Goal: Find contact information: Obtain details needed to contact an individual or organization

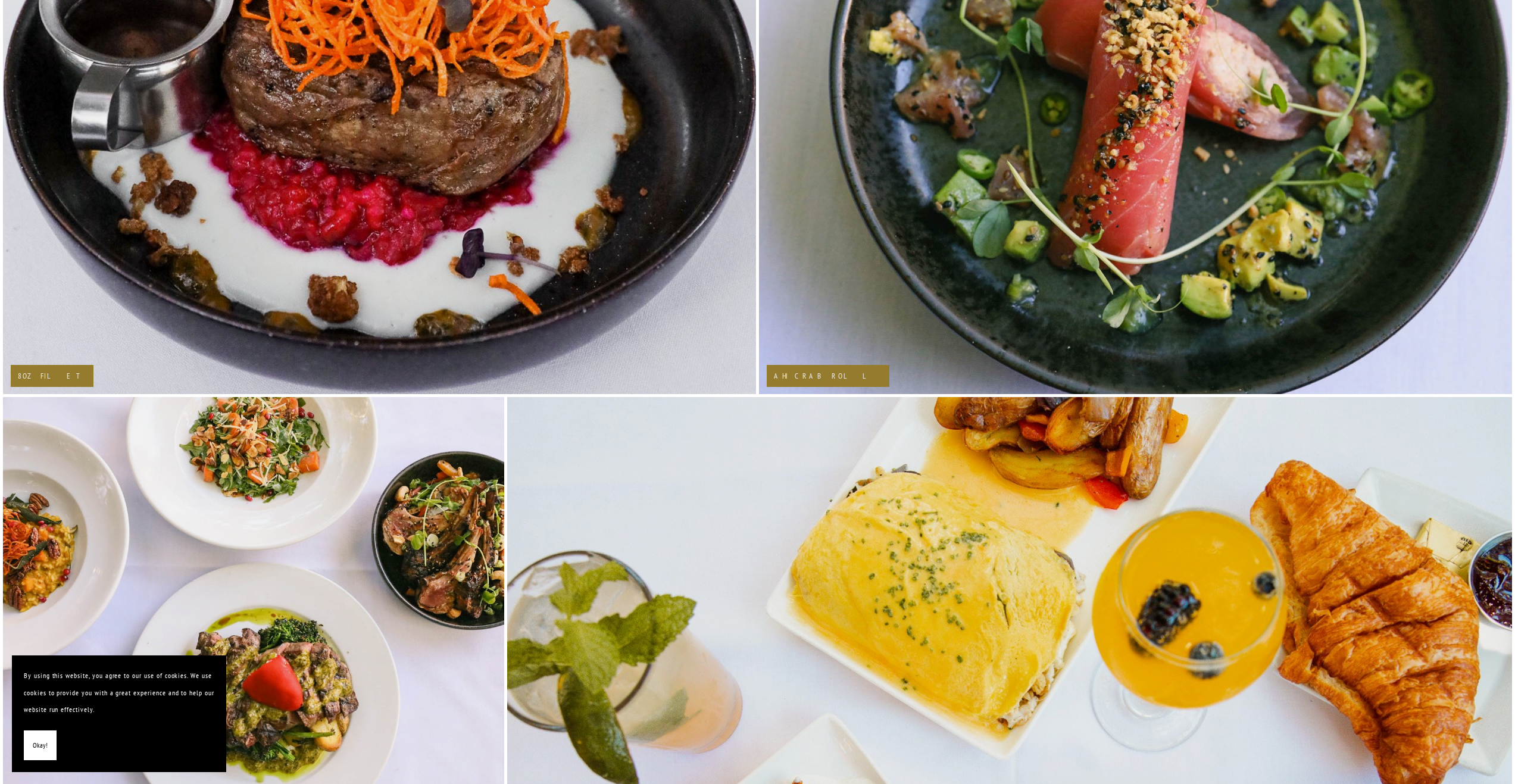
scroll to position [3604, 0]
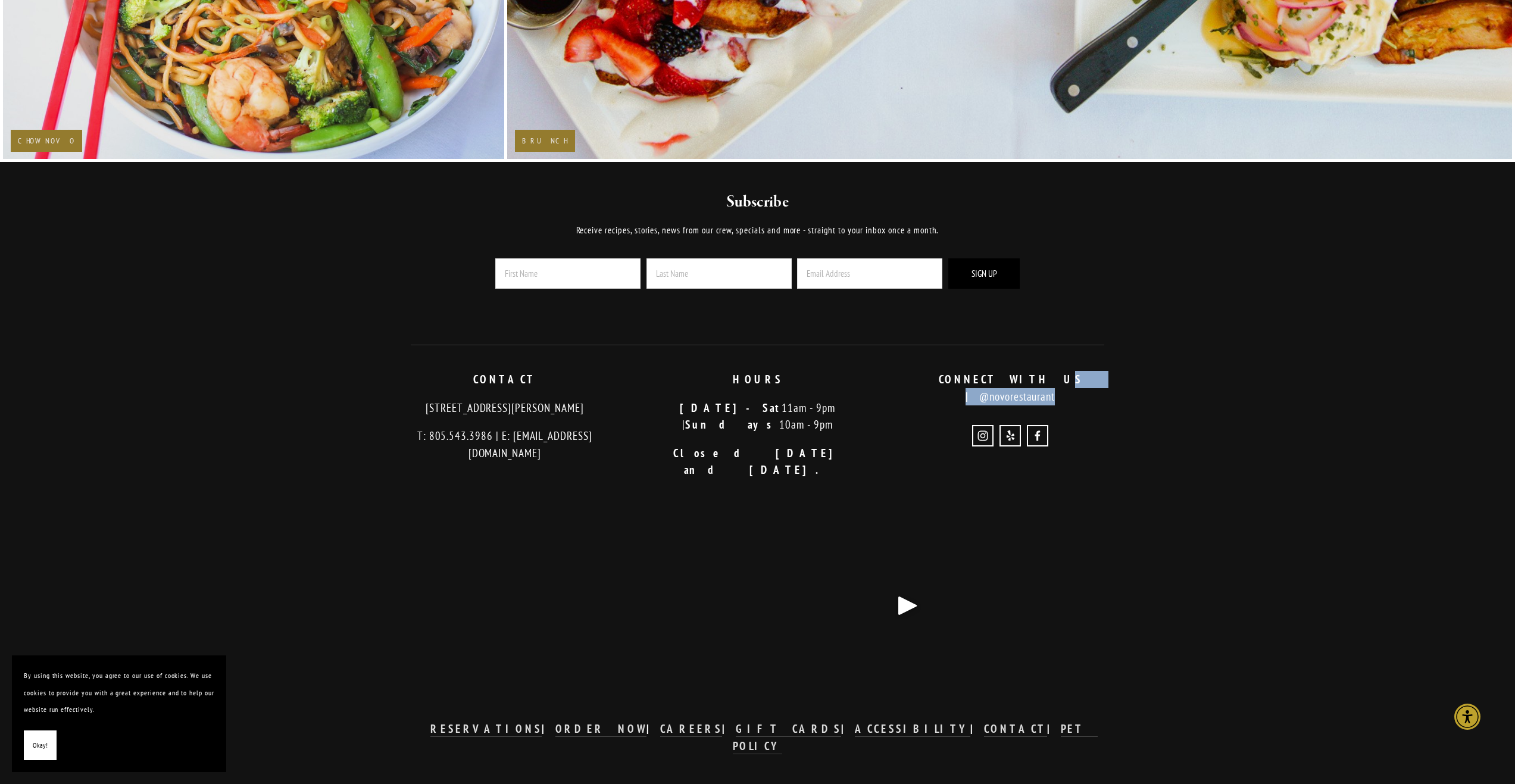
drag, startPoint x: 1099, startPoint y: 381, endPoint x: 1039, endPoint y: 379, distance: 60.0
click at [1006, 390] on div "CONNECT WITH US | @novorestaurant" at bounding box center [1011, 388] width 253 height 54
click at [1039, 379] on p "CONNECT WITH US | @novorestaurant" at bounding box center [1011, 388] width 233 height 34
click at [1016, 381] on strong "CONNECT WITH US |" at bounding box center [1017, 387] width 156 height 32
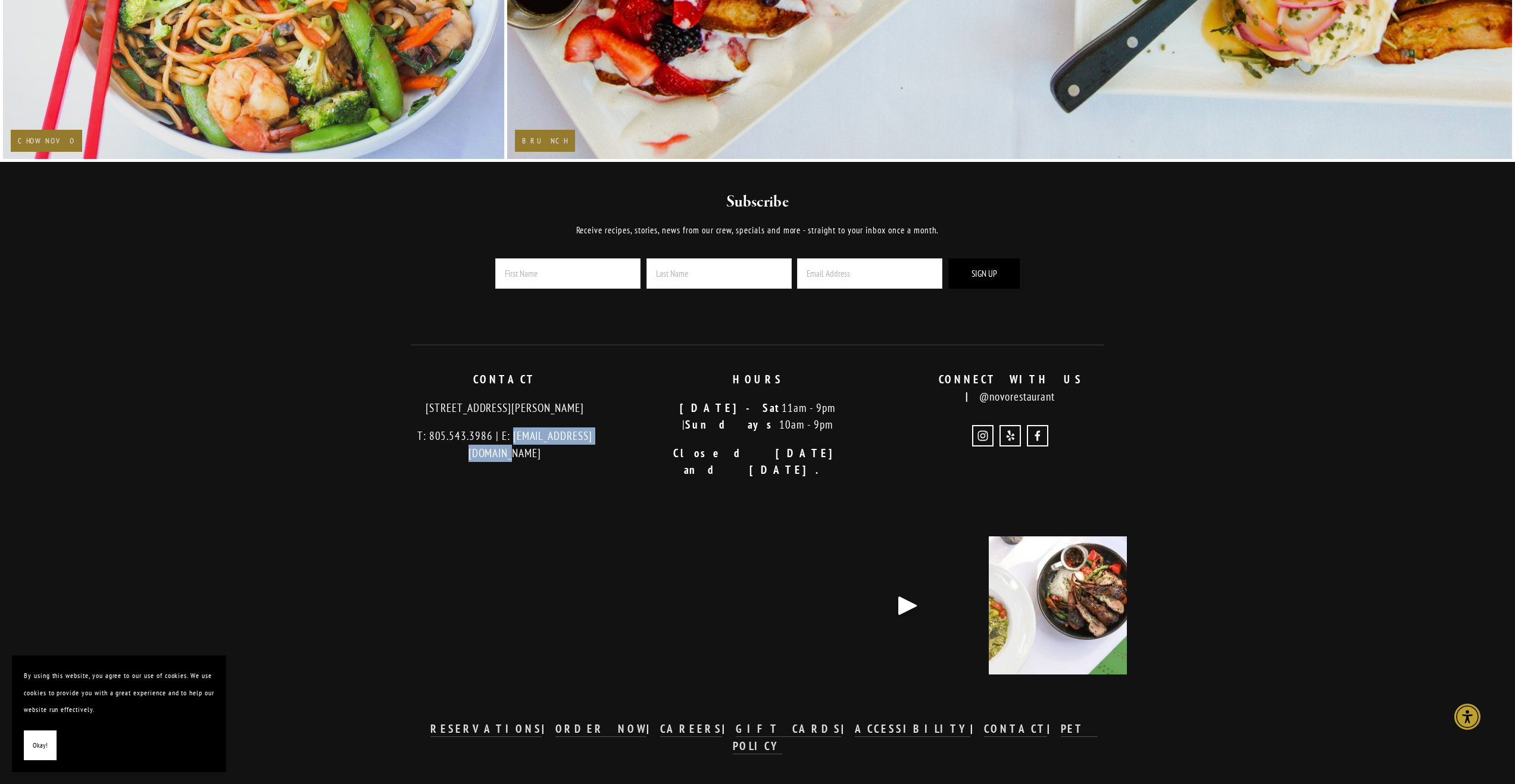
drag, startPoint x: 610, startPoint y: 436, endPoint x: 494, endPoint y: 436, distance: 116.0
click at [494, 436] on p "T: 805.543.3986 | E: [EMAIL_ADDRESS][DOMAIN_NAME]" at bounding box center [505, 444] width 233 height 34
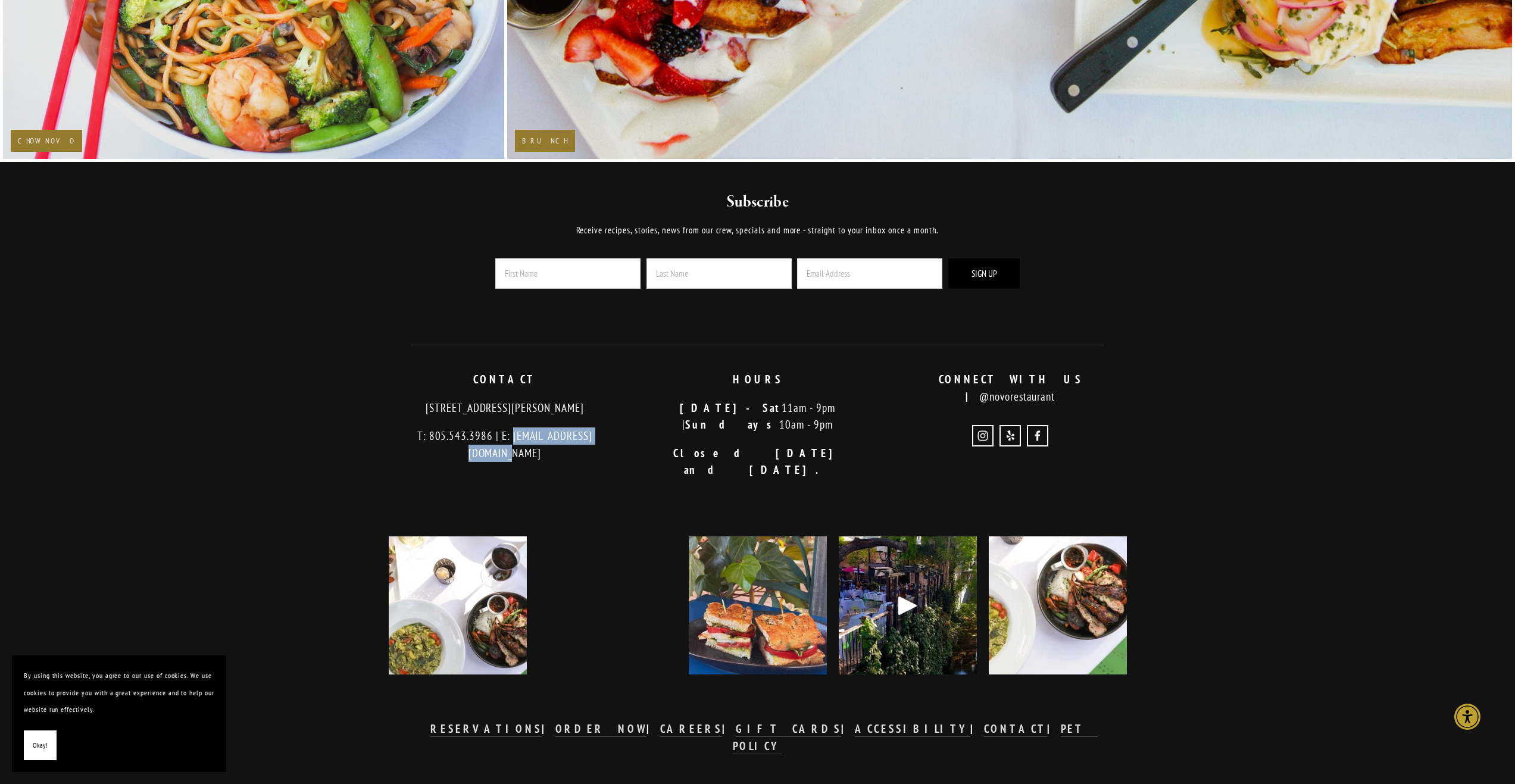
copy p "info@novorestaurant.com"
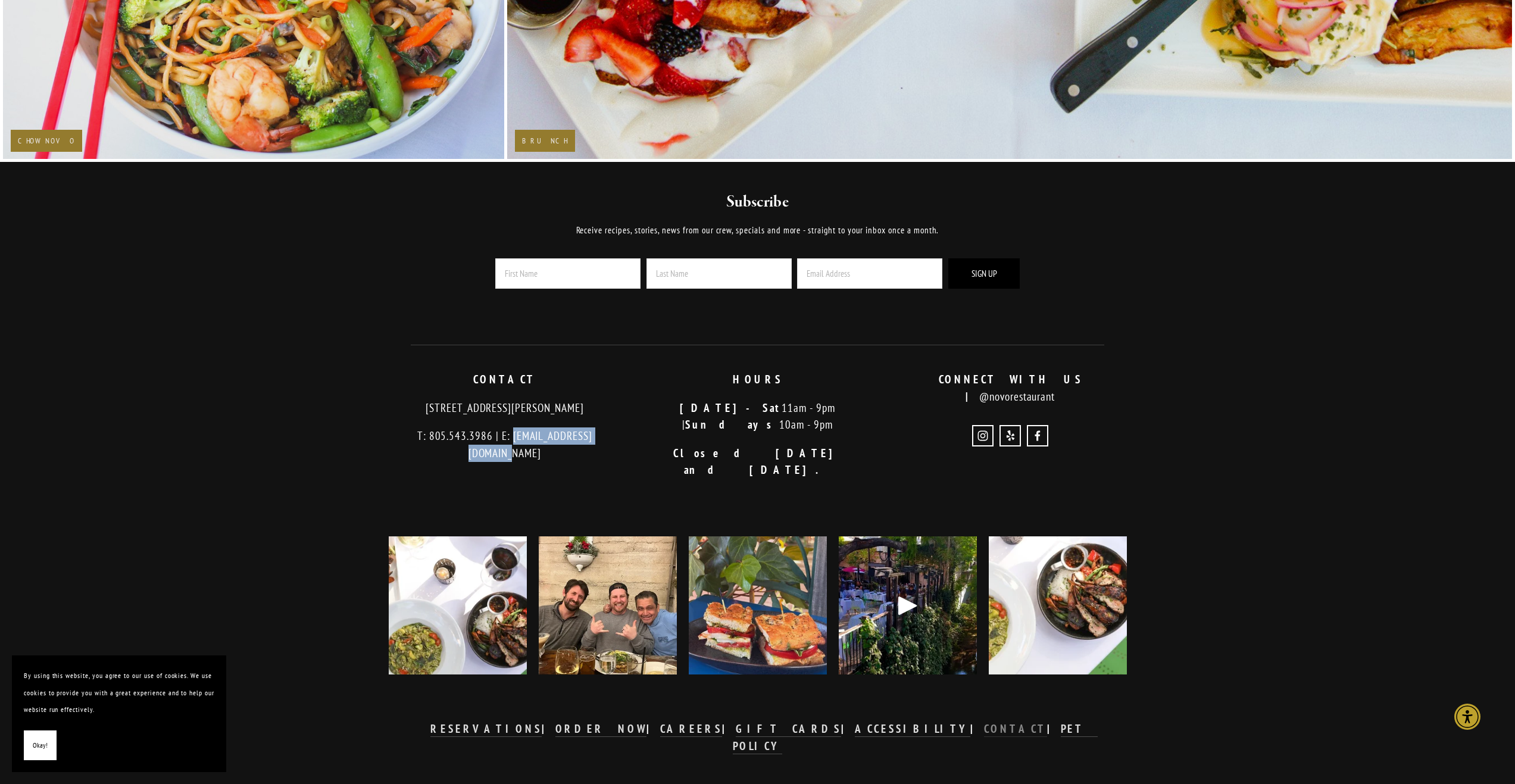
scroll to position [3587, 0]
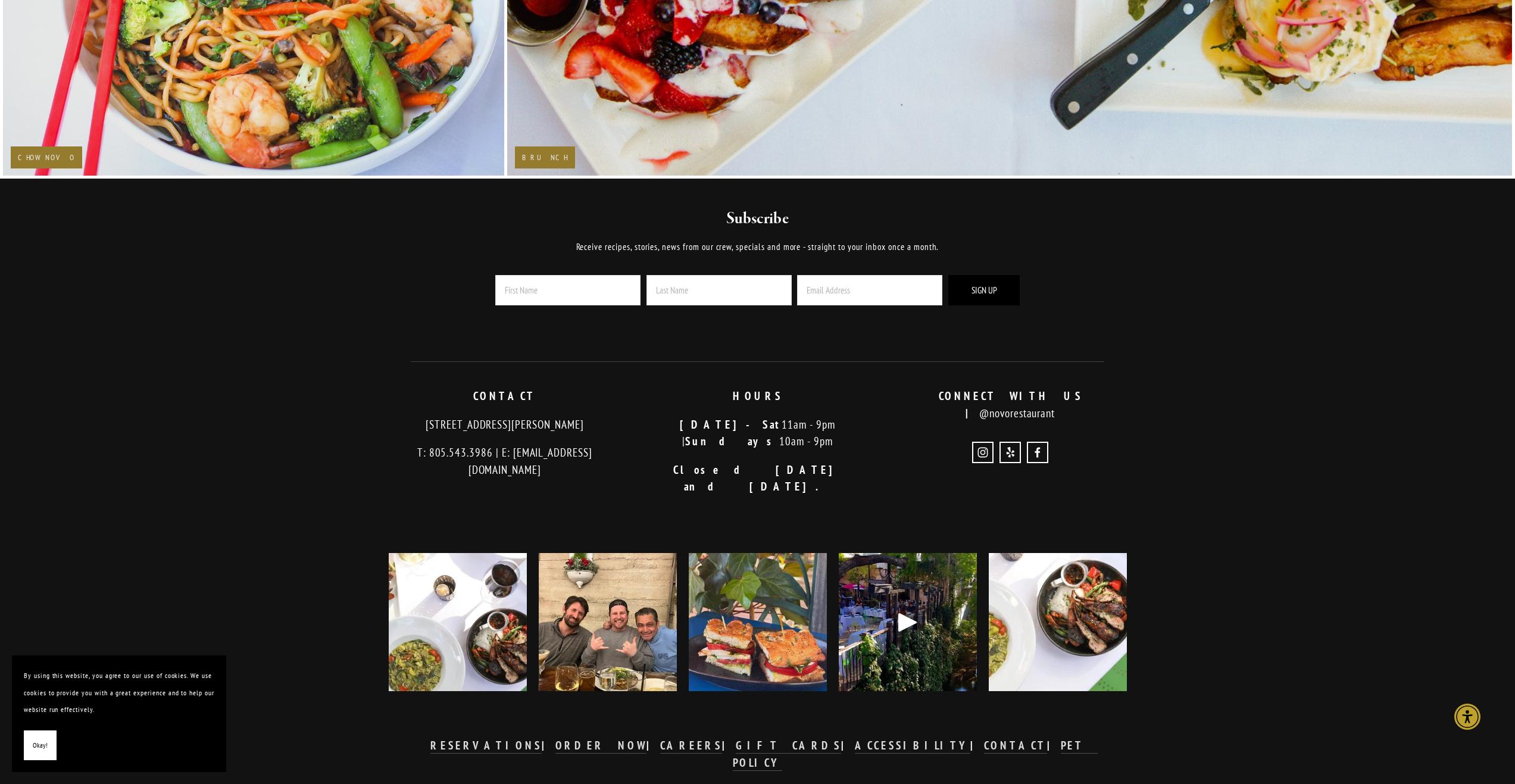
click at [897, 725] on div "RESERVATIONS | ORDER NOW | CAREERS | GIFT CARDS | ACCESSIBILITY | CONTACT | PET…" at bounding box center [758, 773] width 738 height 96
click at [984, 738] on strong "CONTACT" at bounding box center [1015, 746] width 63 height 15
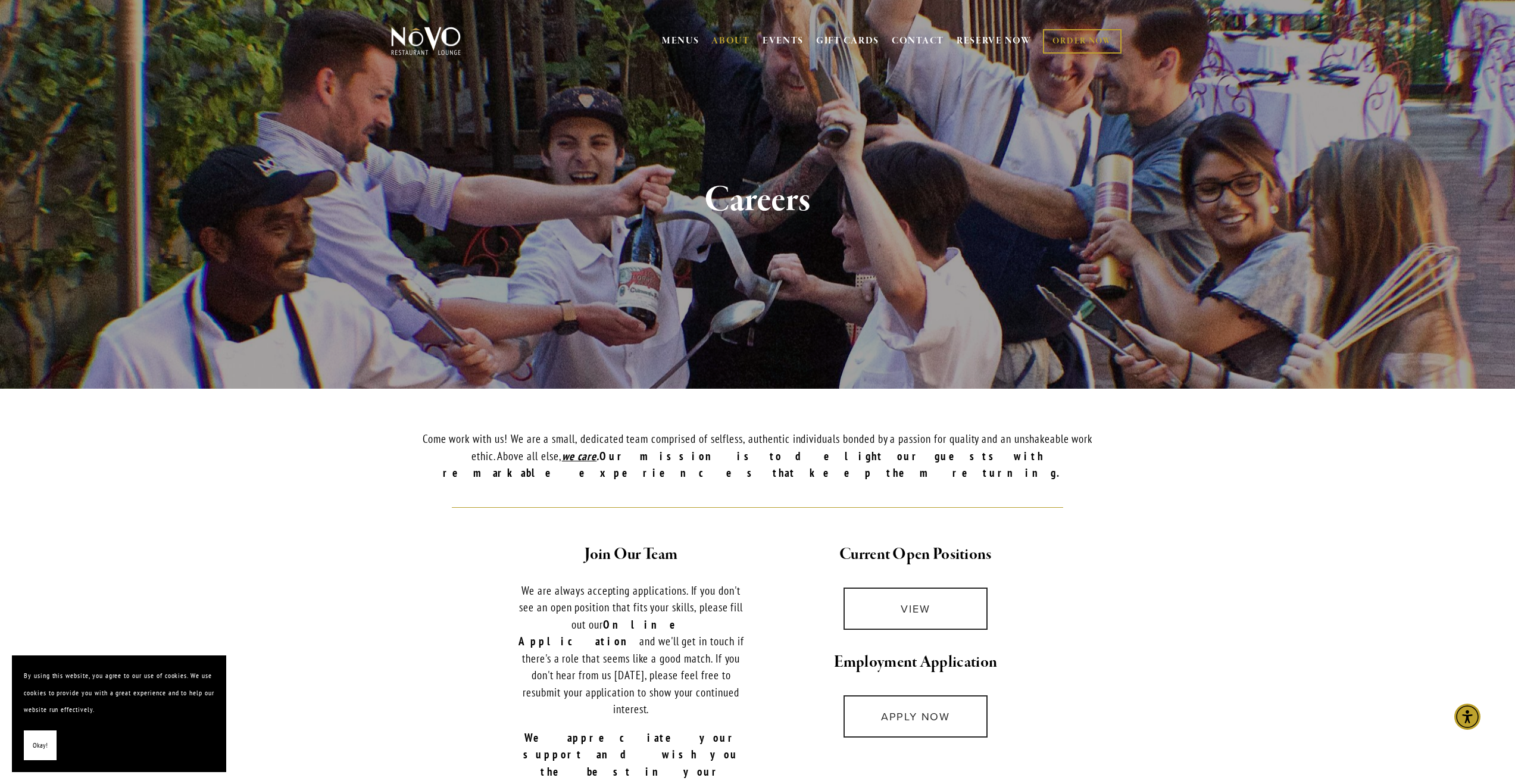
click at [895, 577] on div "VIEW" at bounding box center [915, 608] width 190 height 63
click at [897, 602] on link "VIEW" at bounding box center [915, 609] width 144 height 42
